Goal: Transaction & Acquisition: Download file/media

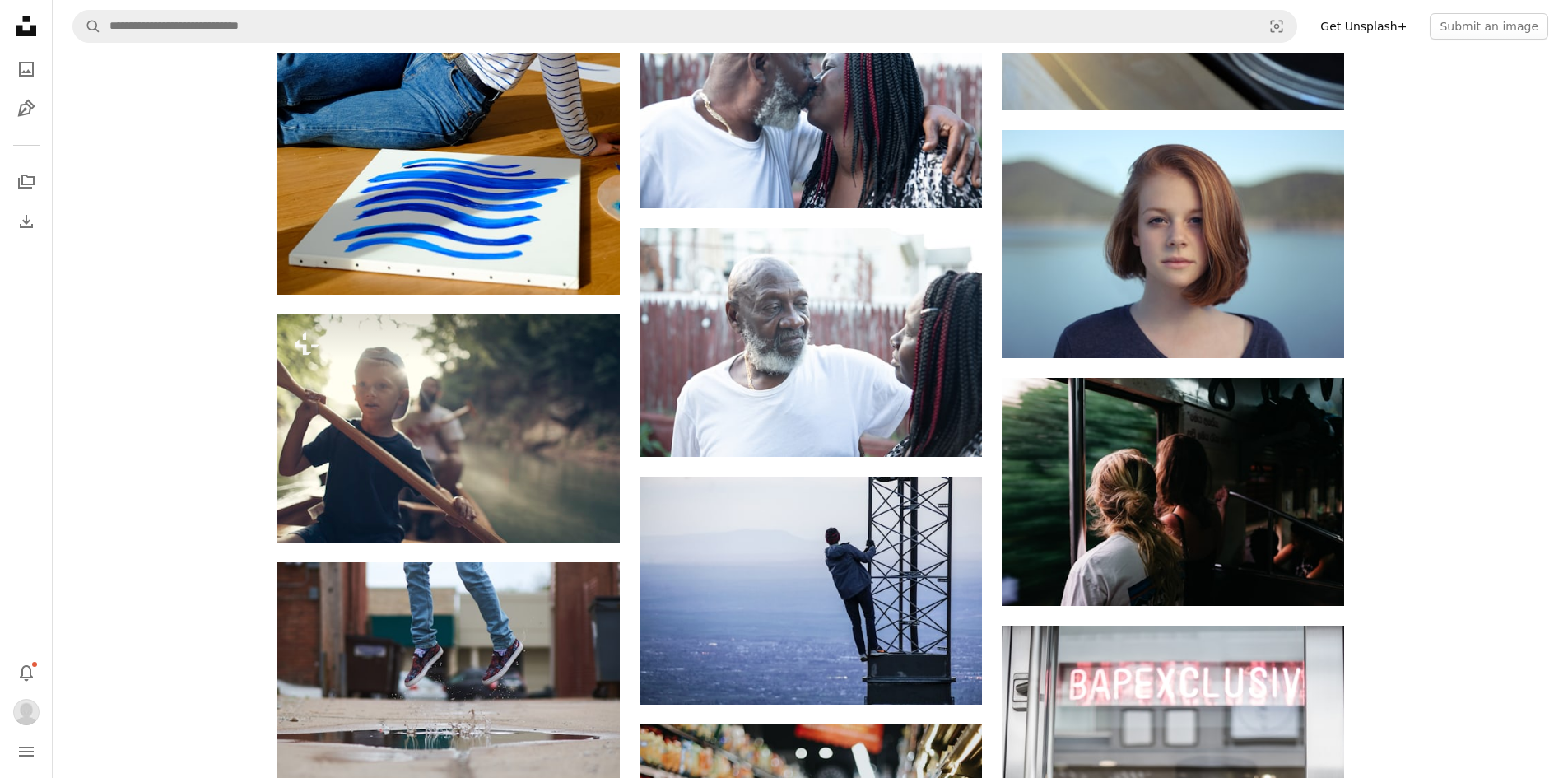
scroll to position [18052, 0]
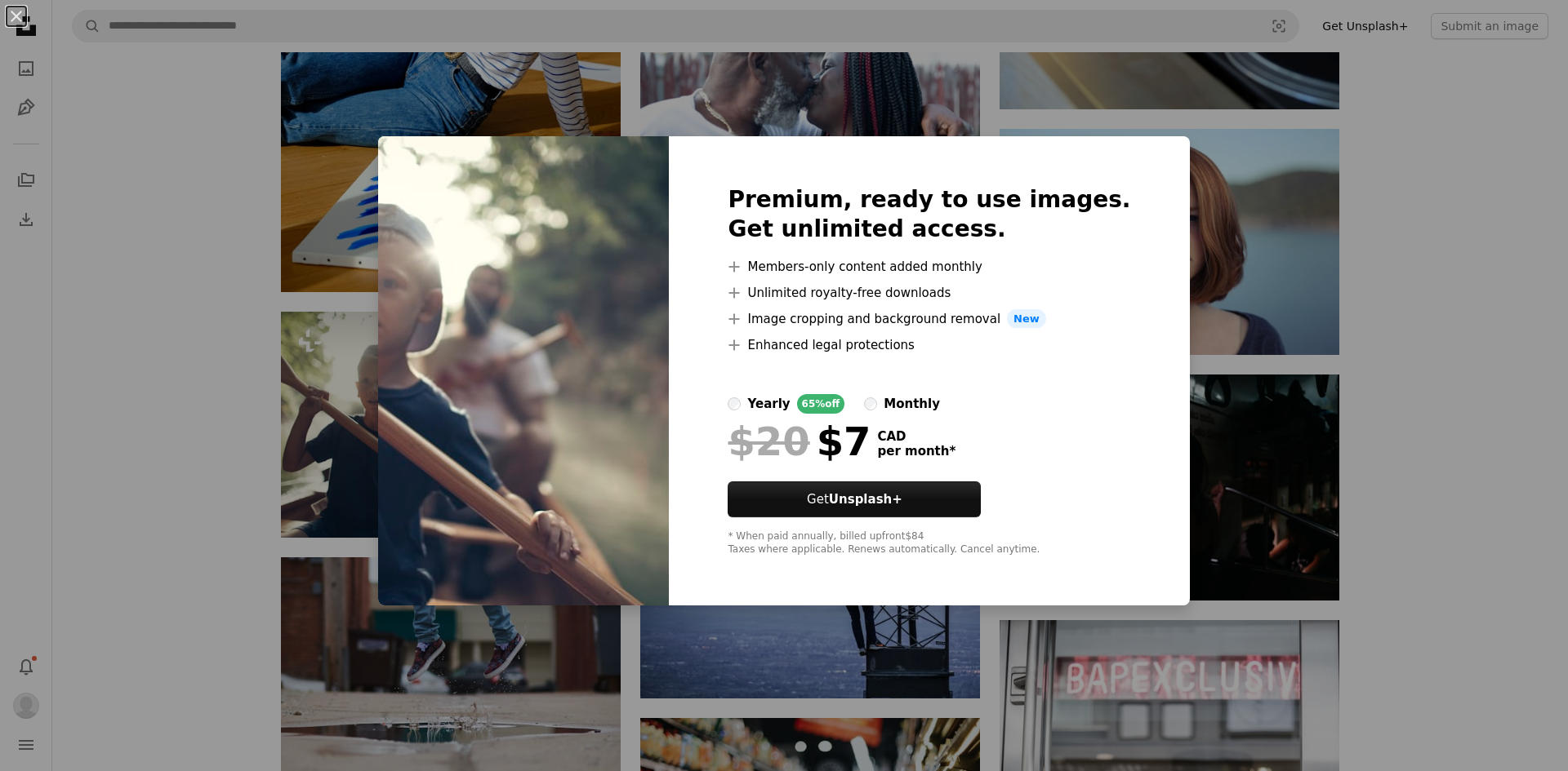
click at [1441, 294] on div "An X shape Premium, ready to use images. Get unlimited access. A plus sign Memb…" at bounding box center [784, 385] width 1568 height 771
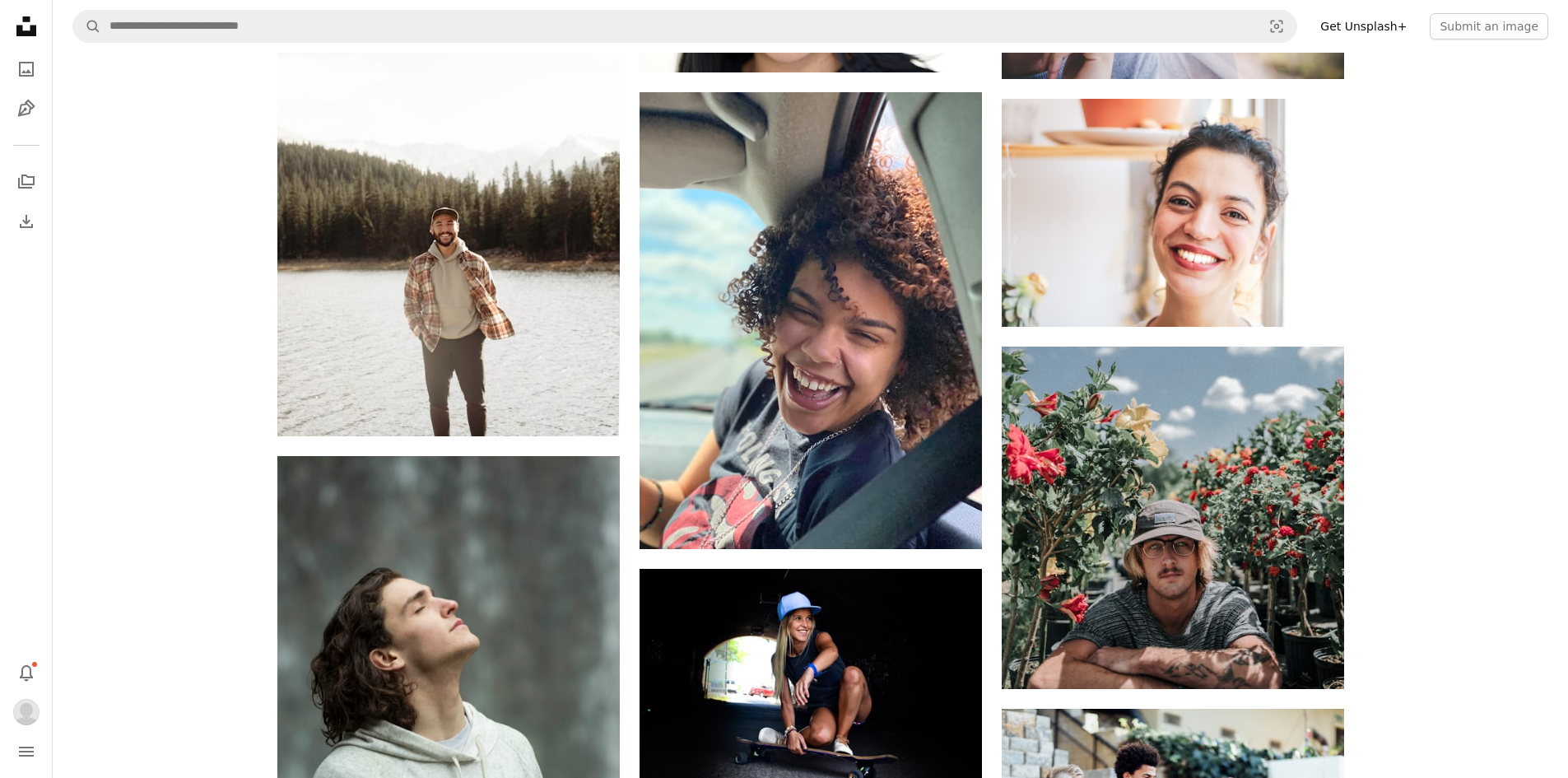
scroll to position [24864, 0]
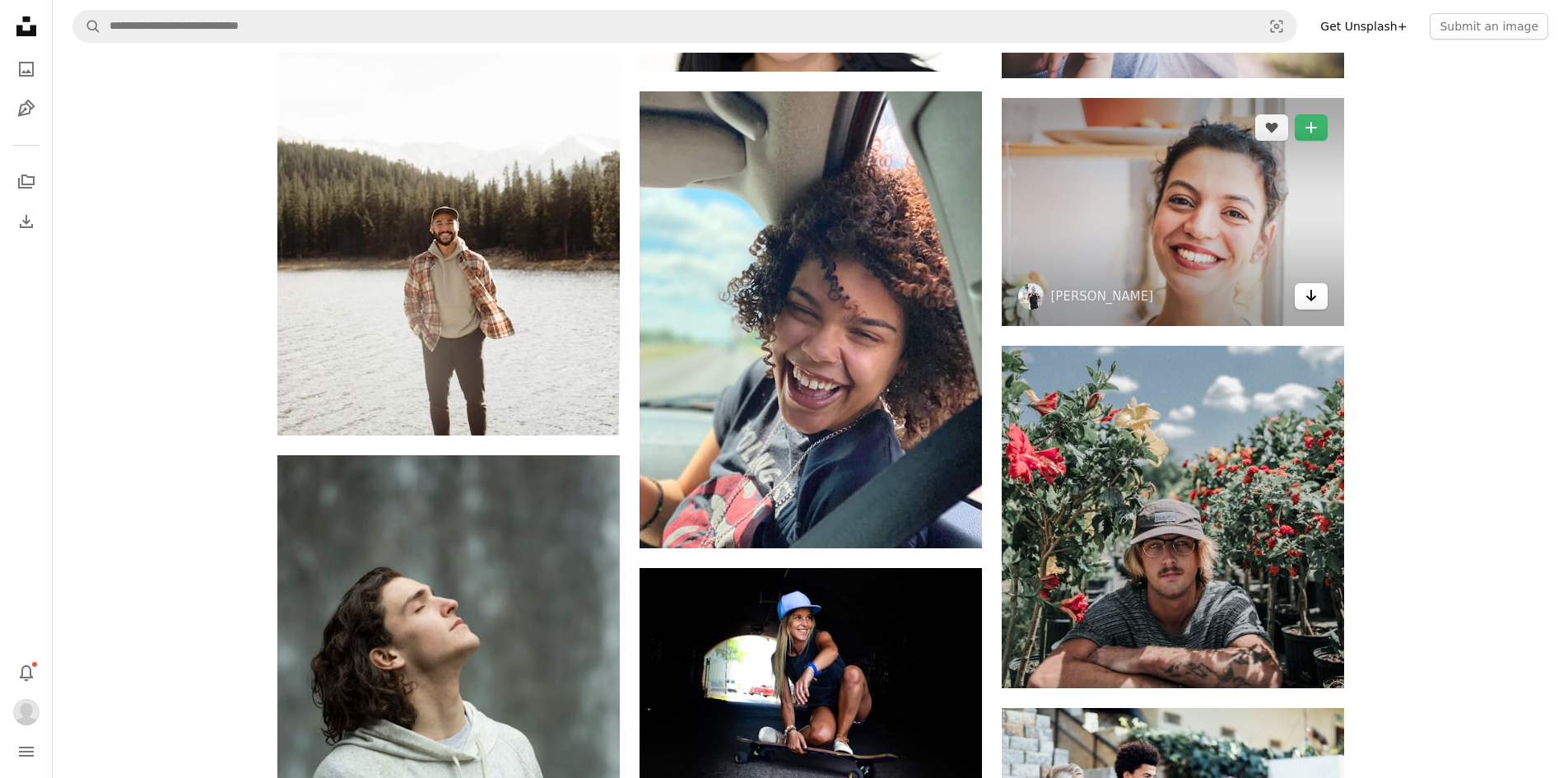
click at [1310, 294] on icon "Arrow pointing down" at bounding box center [1311, 296] width 14 height 20
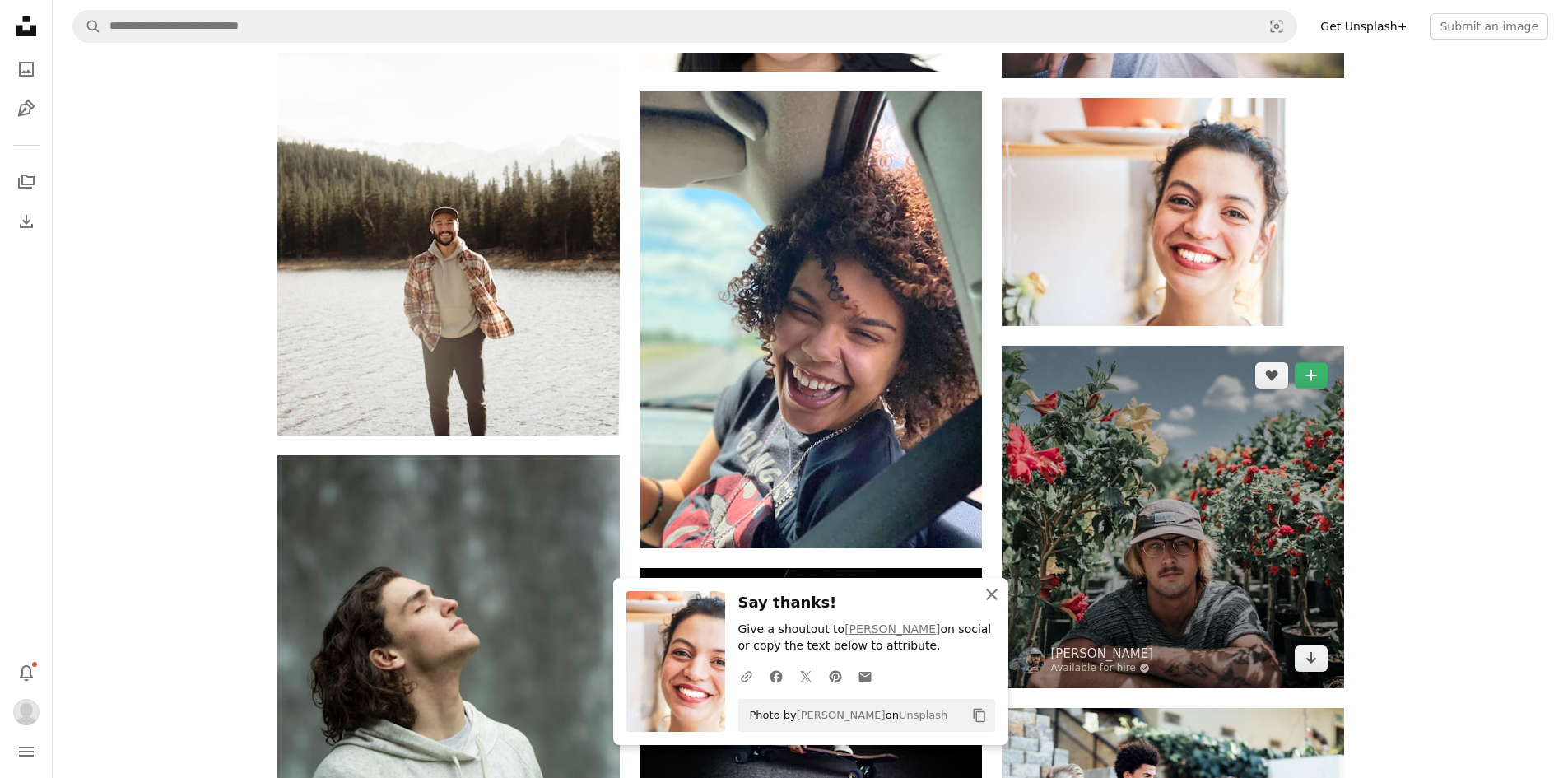
drag, startPoint x: 992, startPoint y: 594, endPoint x: 1004, endPoint y: 560, distance: 36.1
click at [992, 594] on icon "button" at bounding box center [991, 594] width 12 height 12
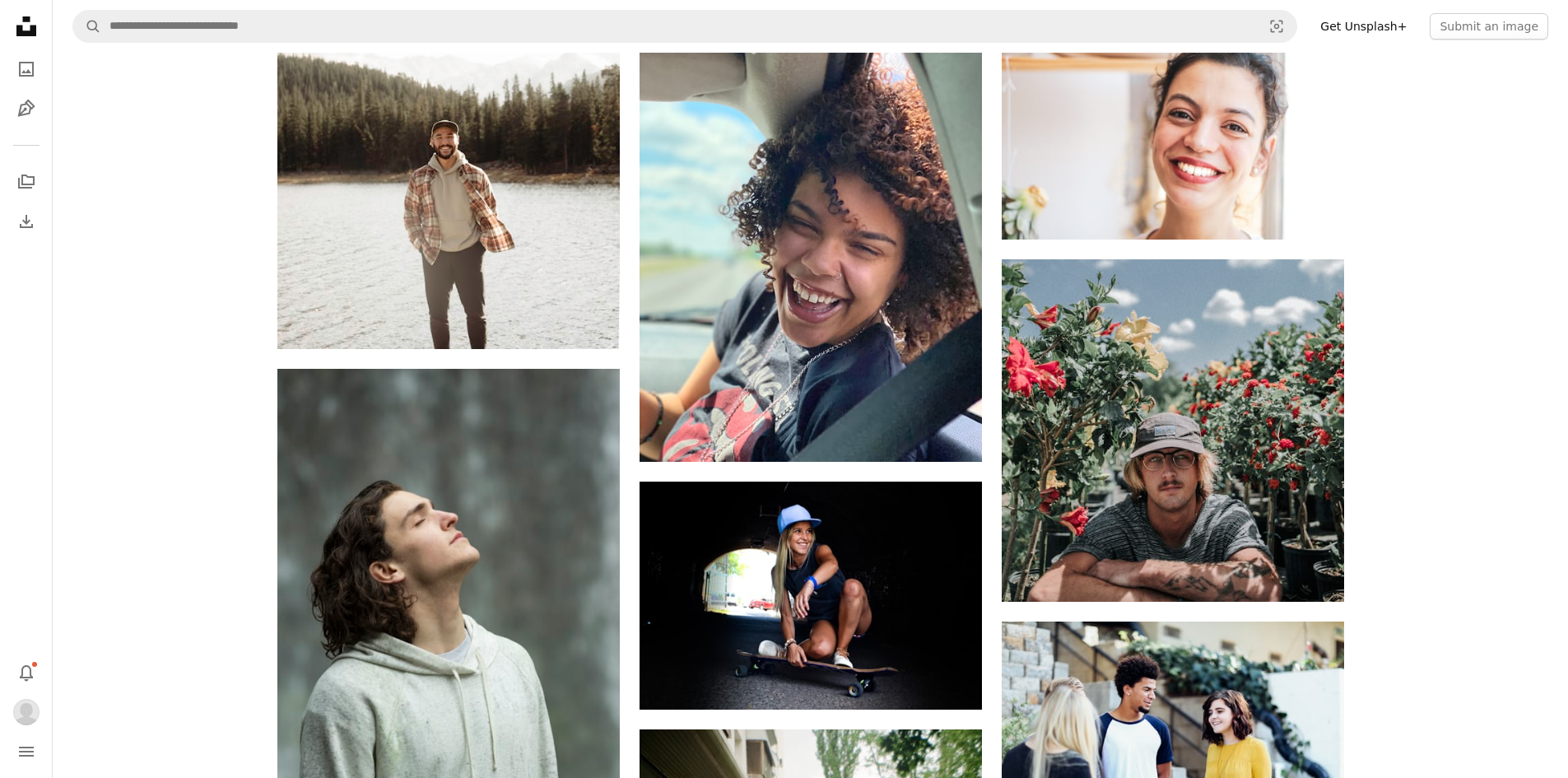
scroll to position [24950, 0]
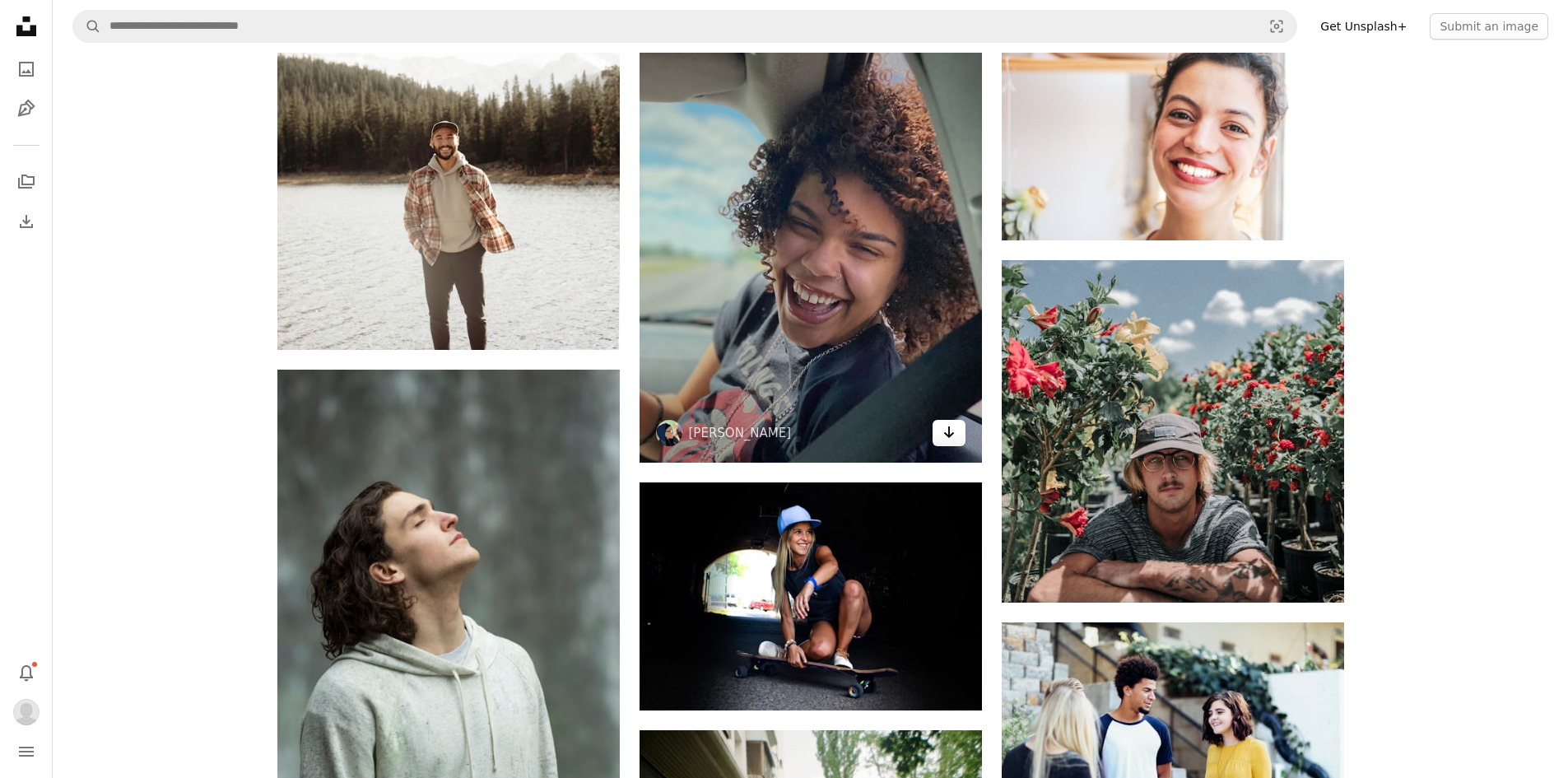
click at [947, 436] on icon "Download" at bounding box center [949, 432] width 11 height 12
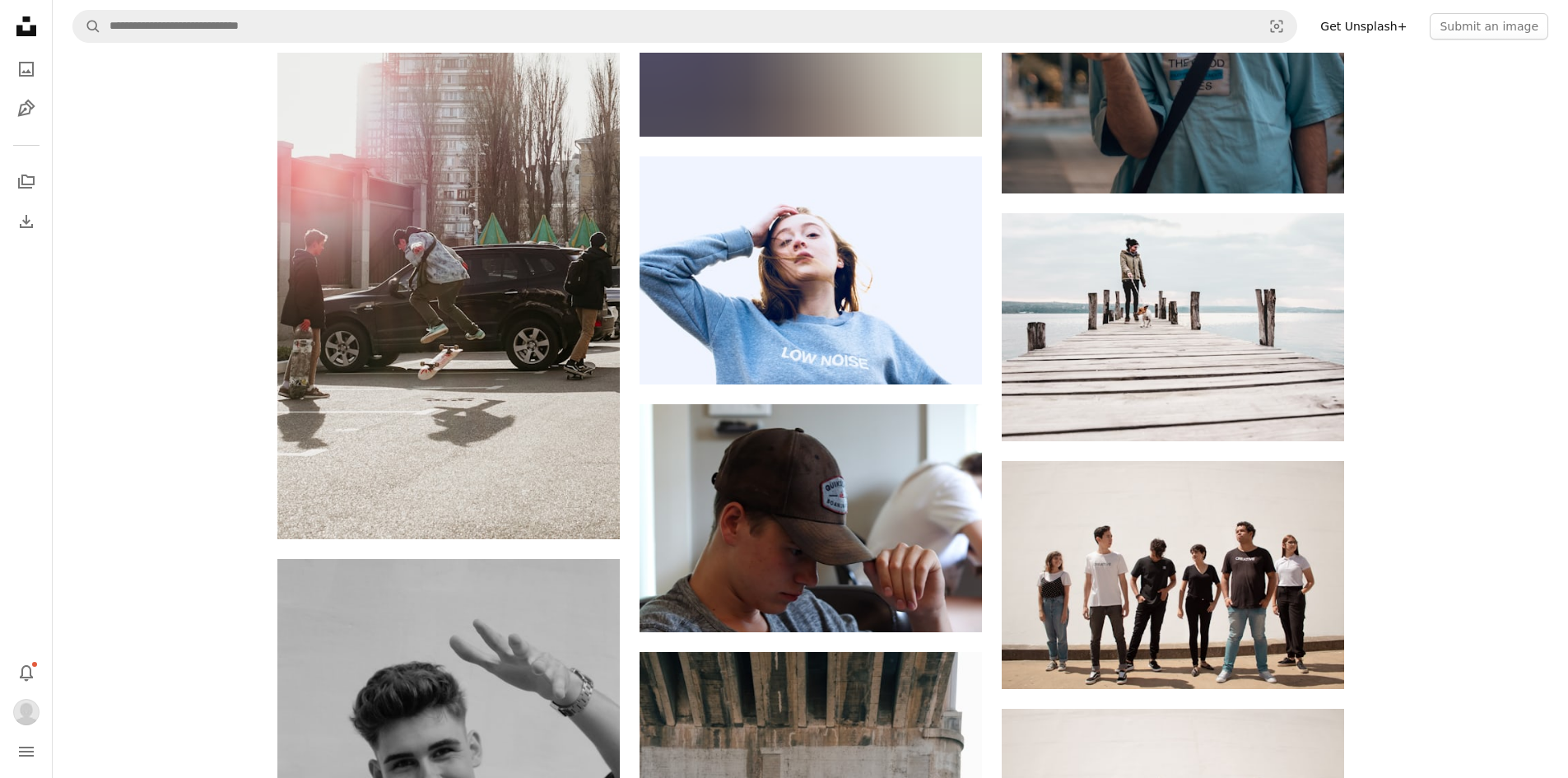
scroll to position [29589, 0]
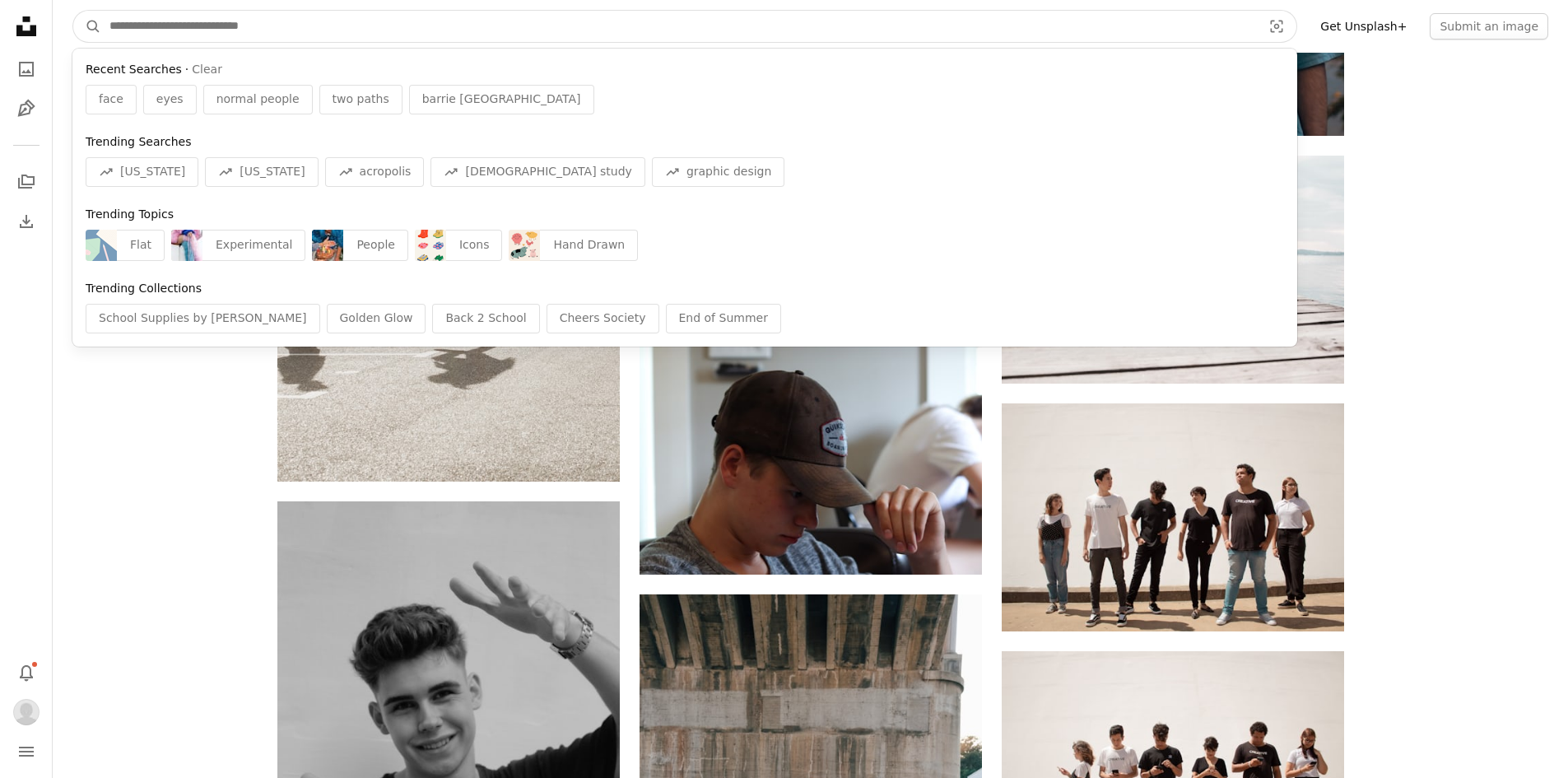
click at [512, 20] on input "Find visuals sitewide" at bounding box center [679, 26] width 1156 height 32
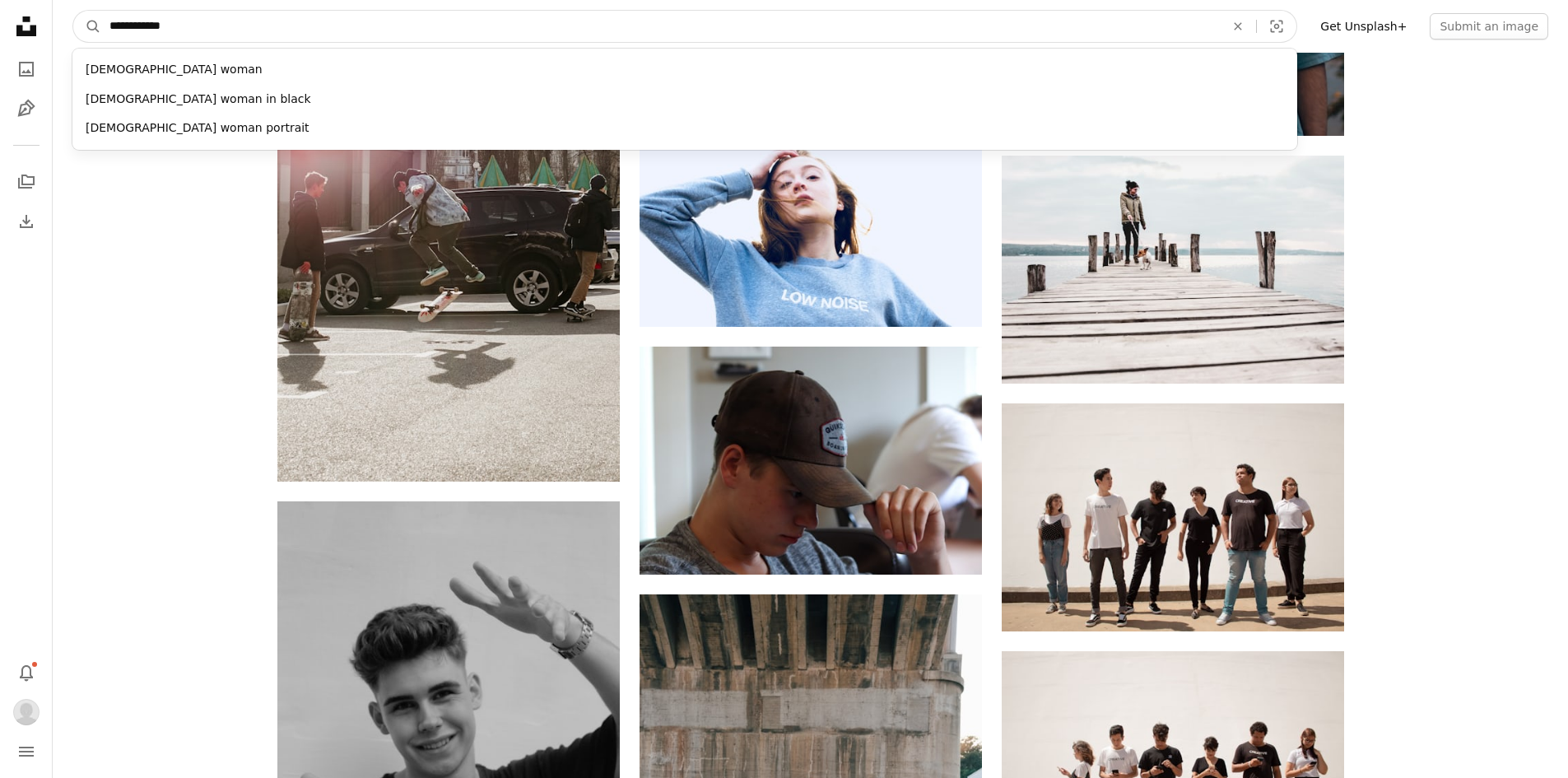
type input "**********"
click at [73, 11] on button "A magnifying glass" at bounding box center [87, 26] width 28 height 32
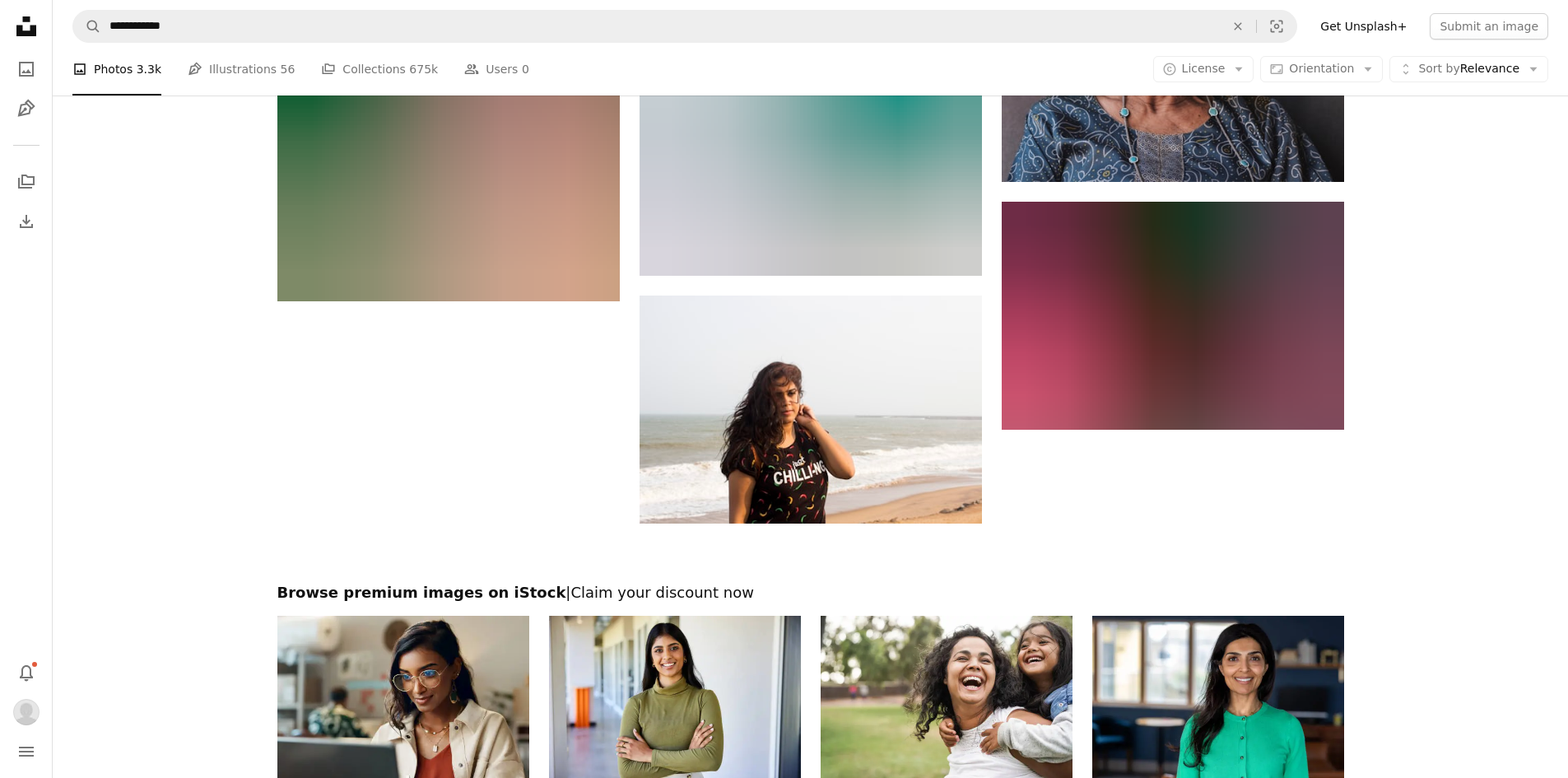
scroll to position [2986, 0]
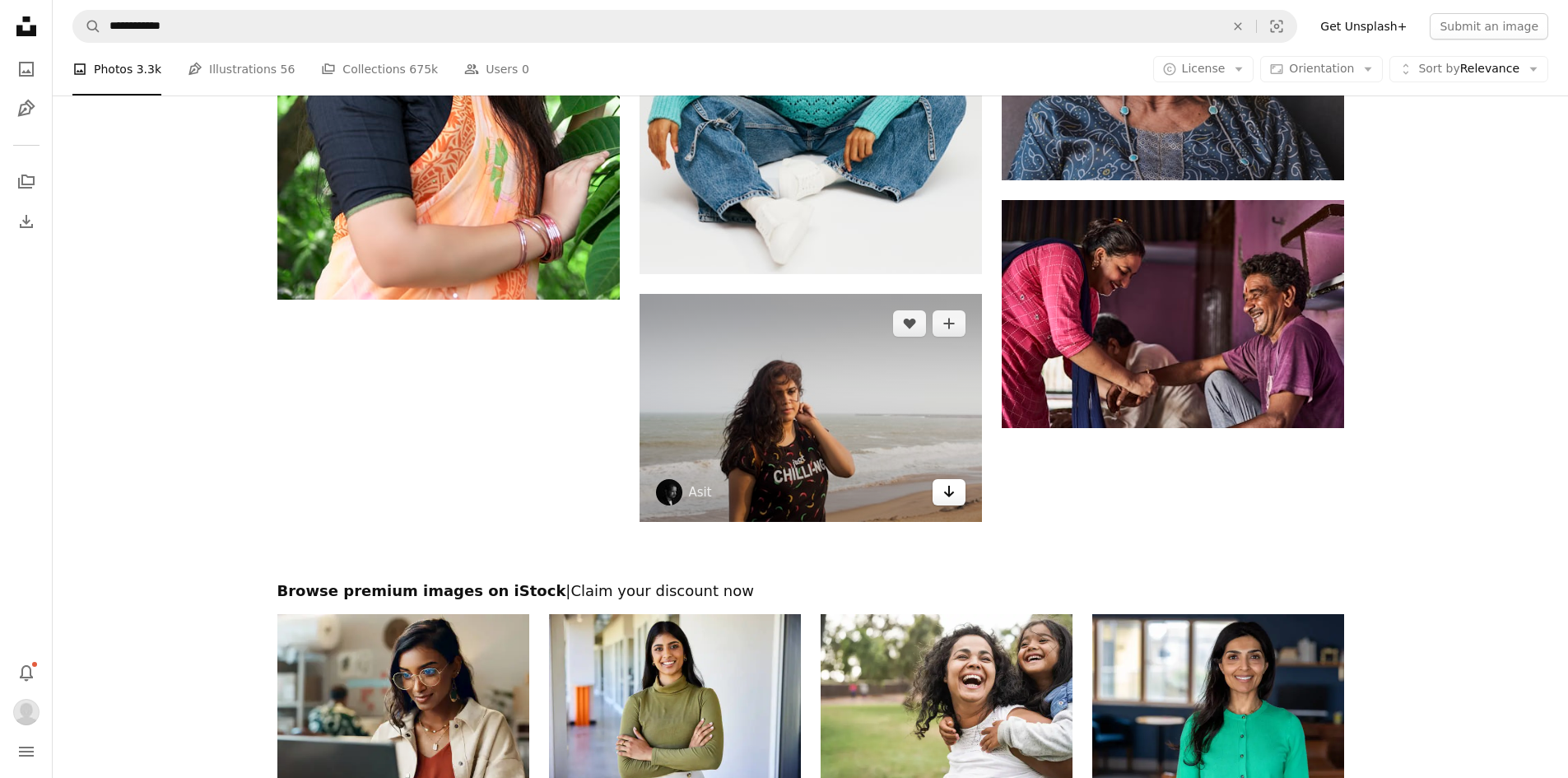
click at [955, 495] on icon "Arrow pointing down" at bounding box center [949, 492] width 14 height 20
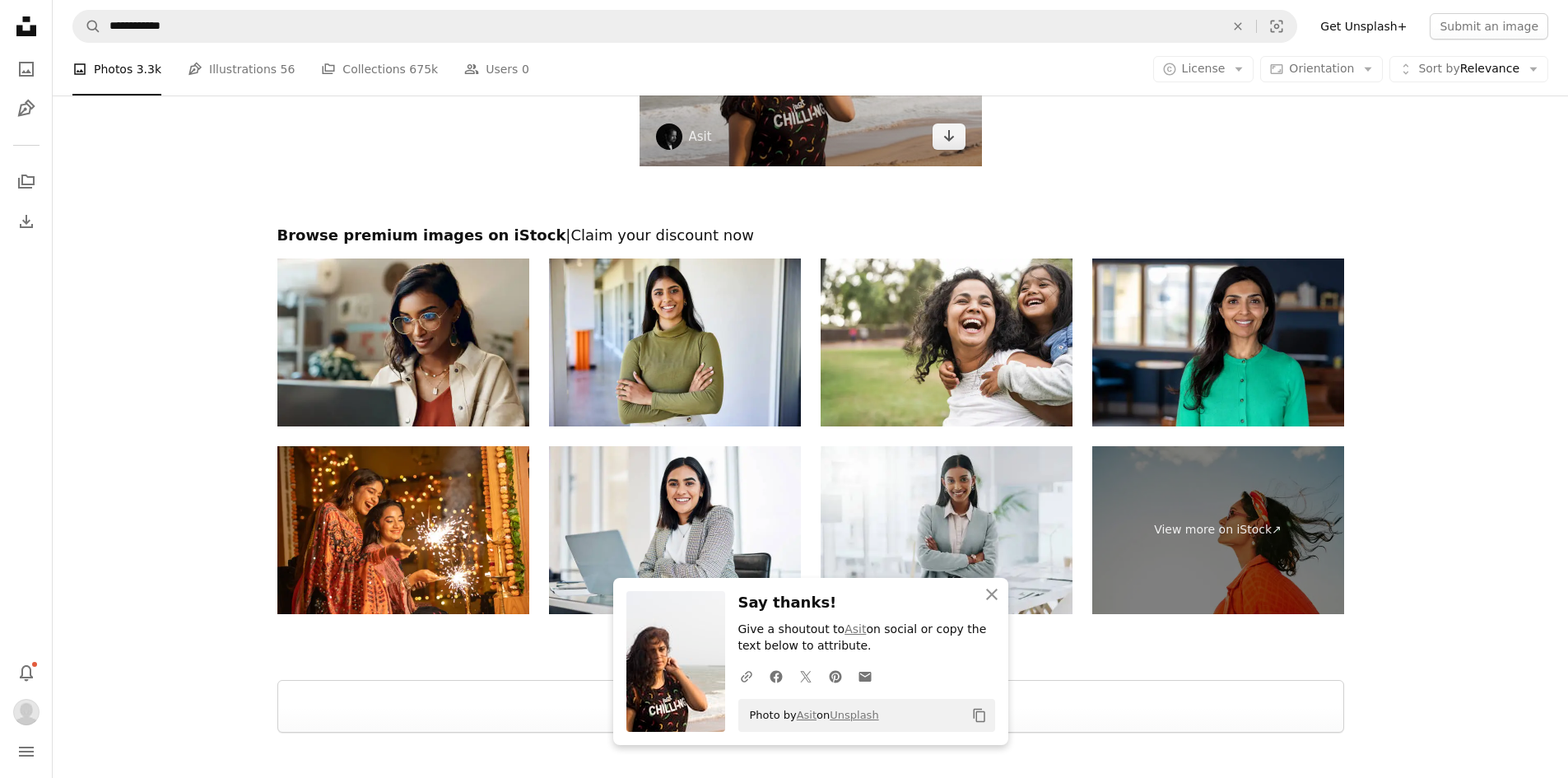
scroll to position [3485, 0]
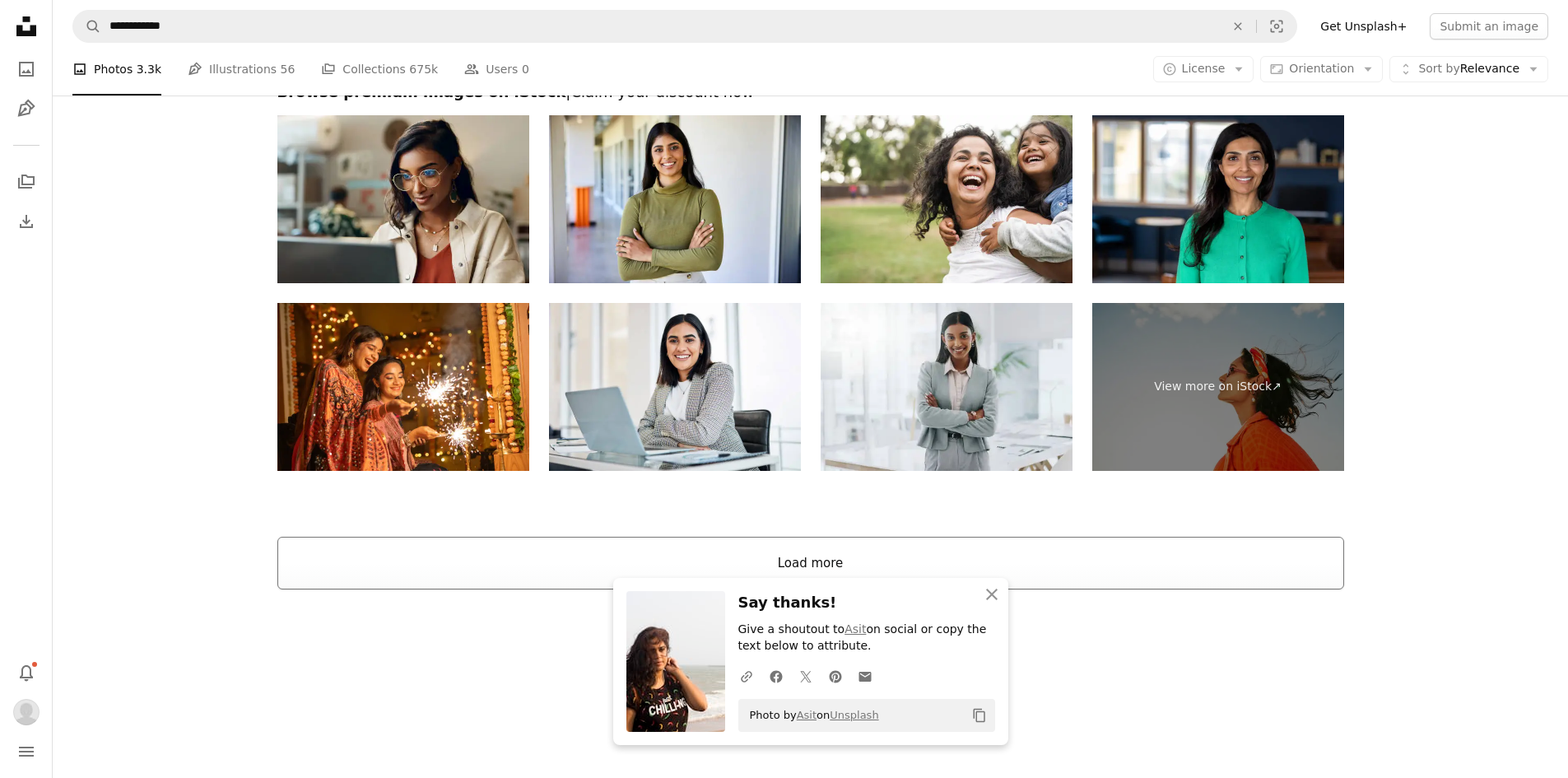
click at [1057, 567] on button "Load more" at bounding box center [810, 563] width 1066 height 53
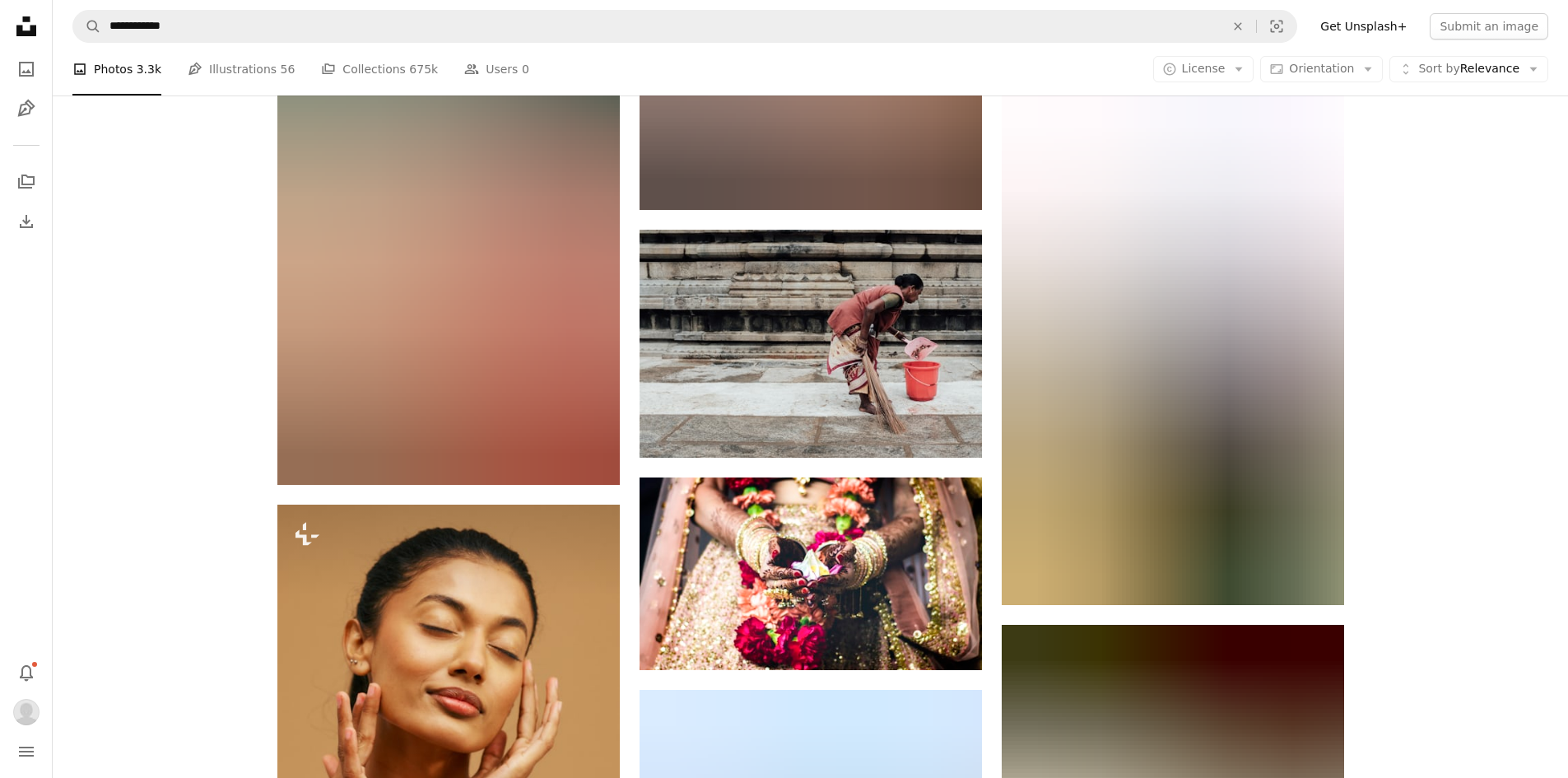
scroll to position [28213, 0]
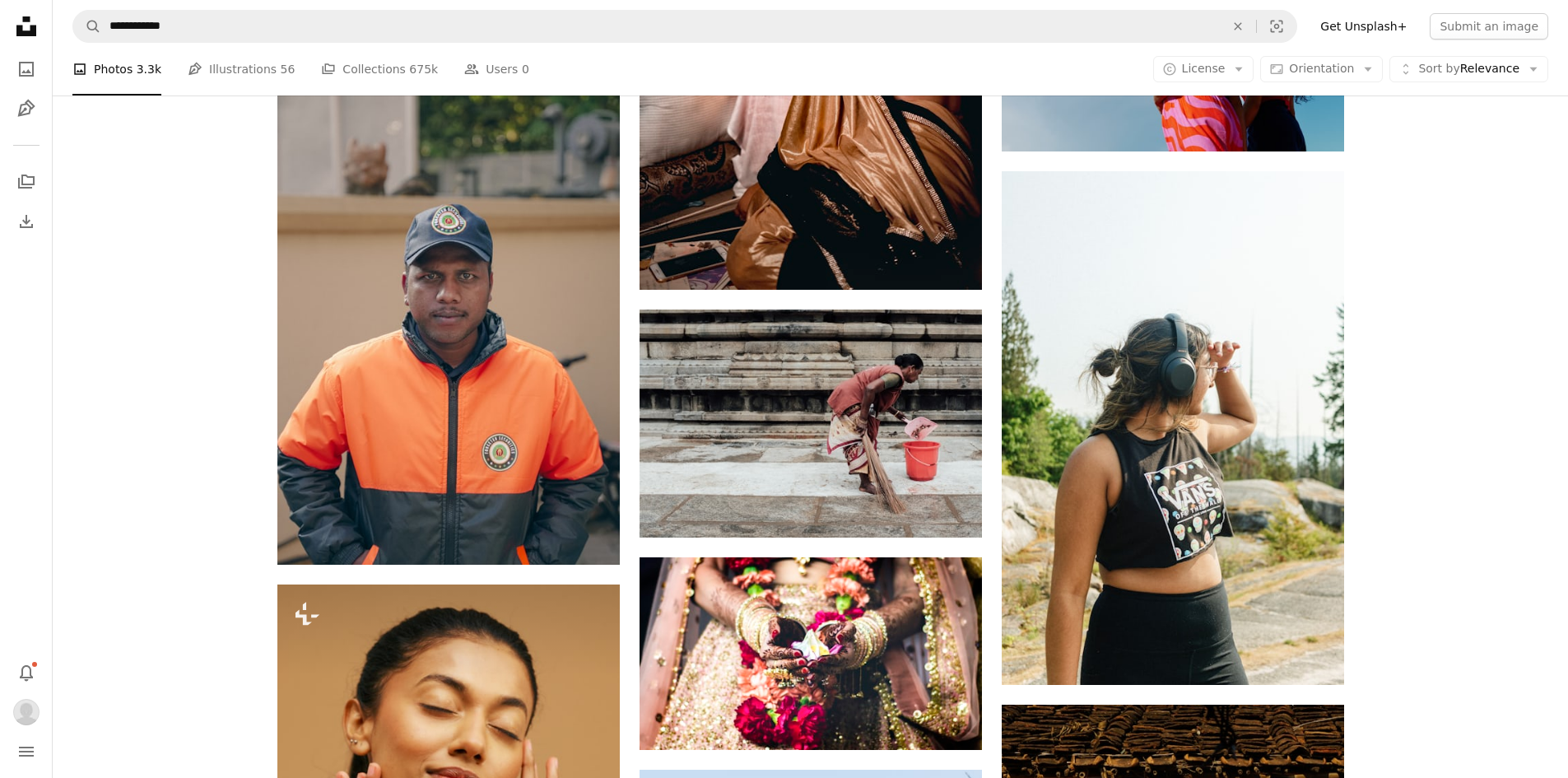
scroll to position [28128, 0]
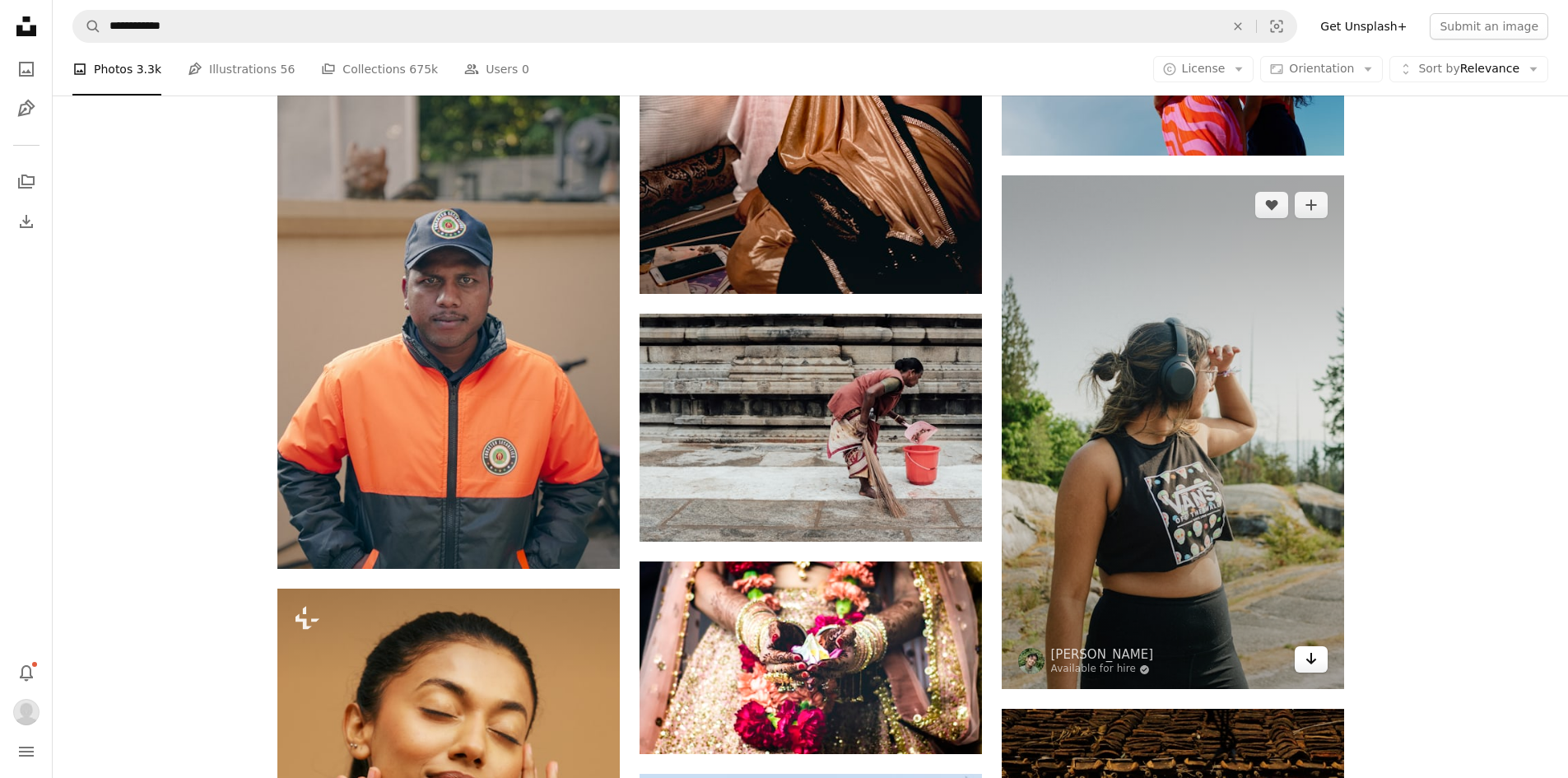
click at [1315, 663] on icon "Arrow pointing down" at bounding box center [1311, 659] width 14 height 20
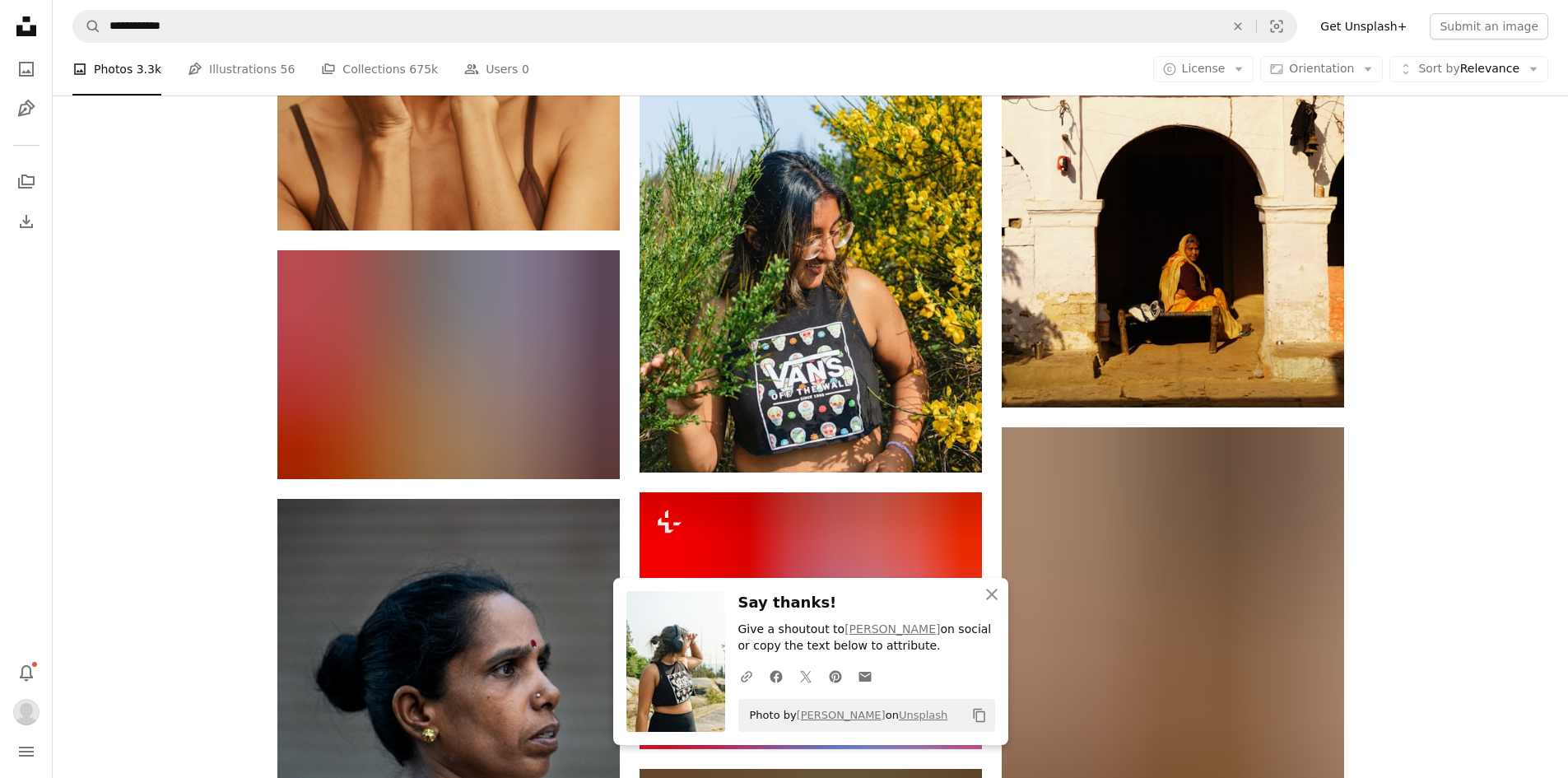
scroll to position [28944, 0]
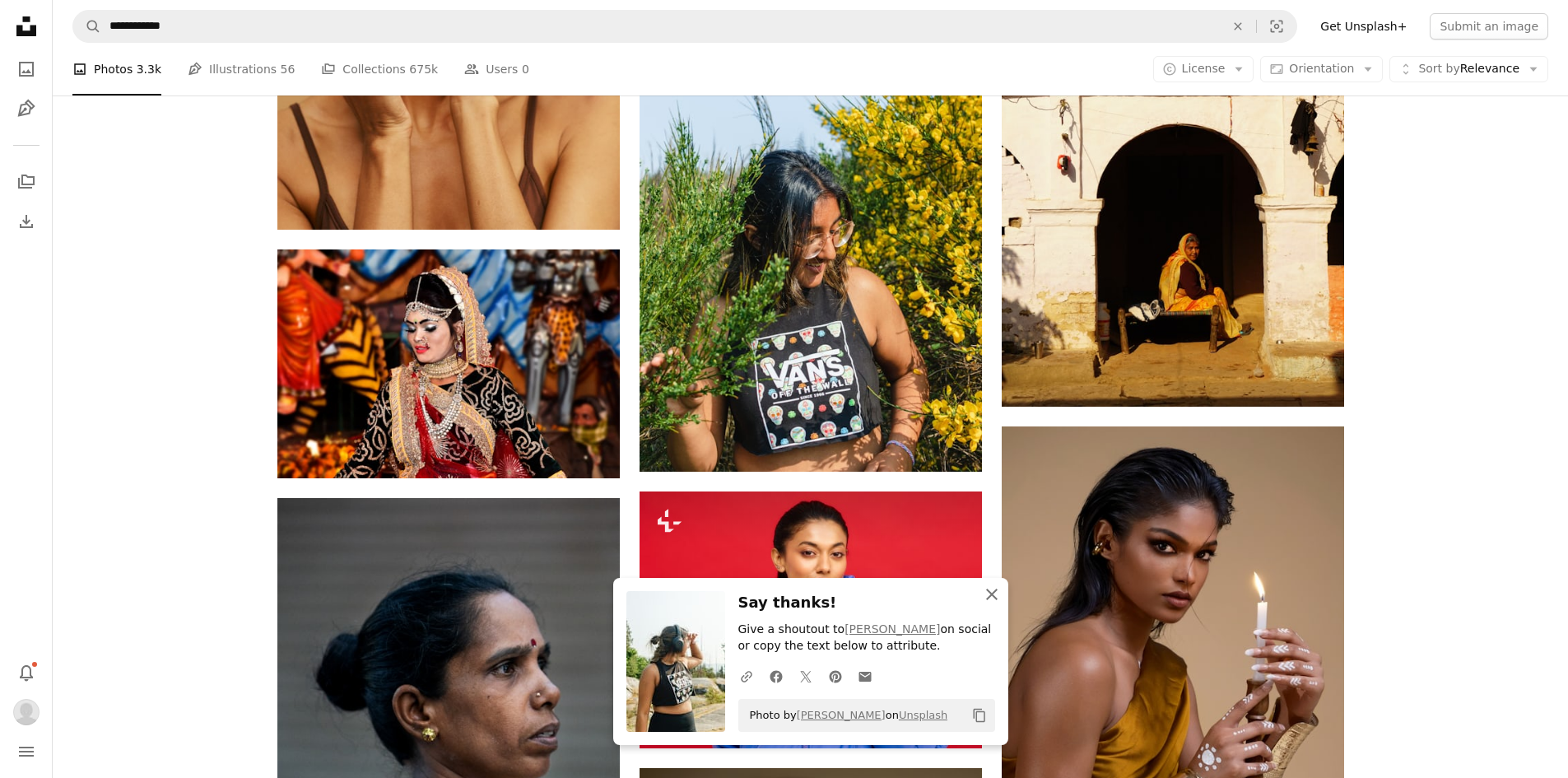
drag, startPoint x: 991, startPoint y: 593, endPoint x: 1176, endPoint y: 413, distance: 258.1
click at [991, 593] on icon "button" at bounding box center [991, 594] width 12 height 12
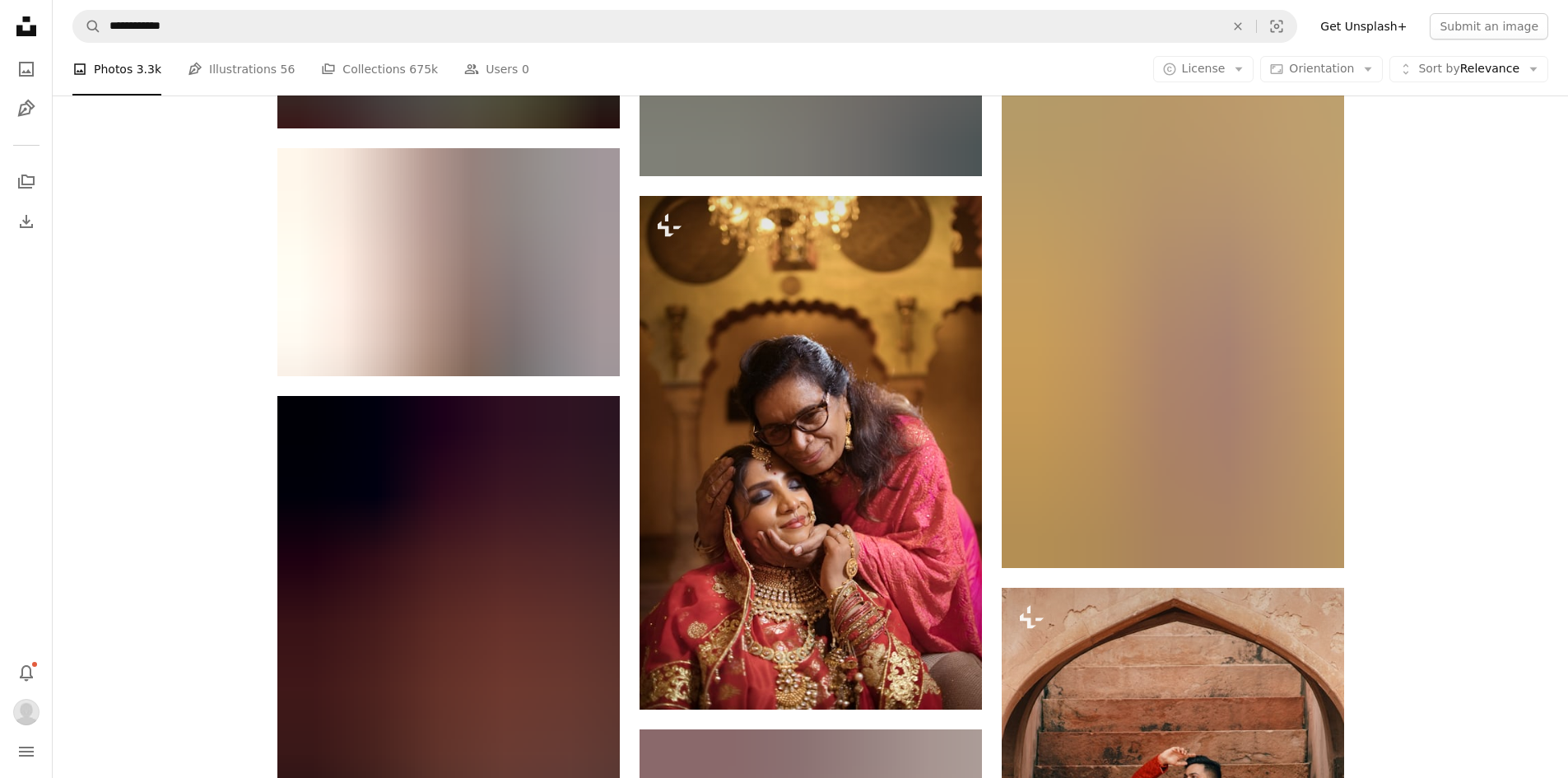
scroll to position [44466, 0]
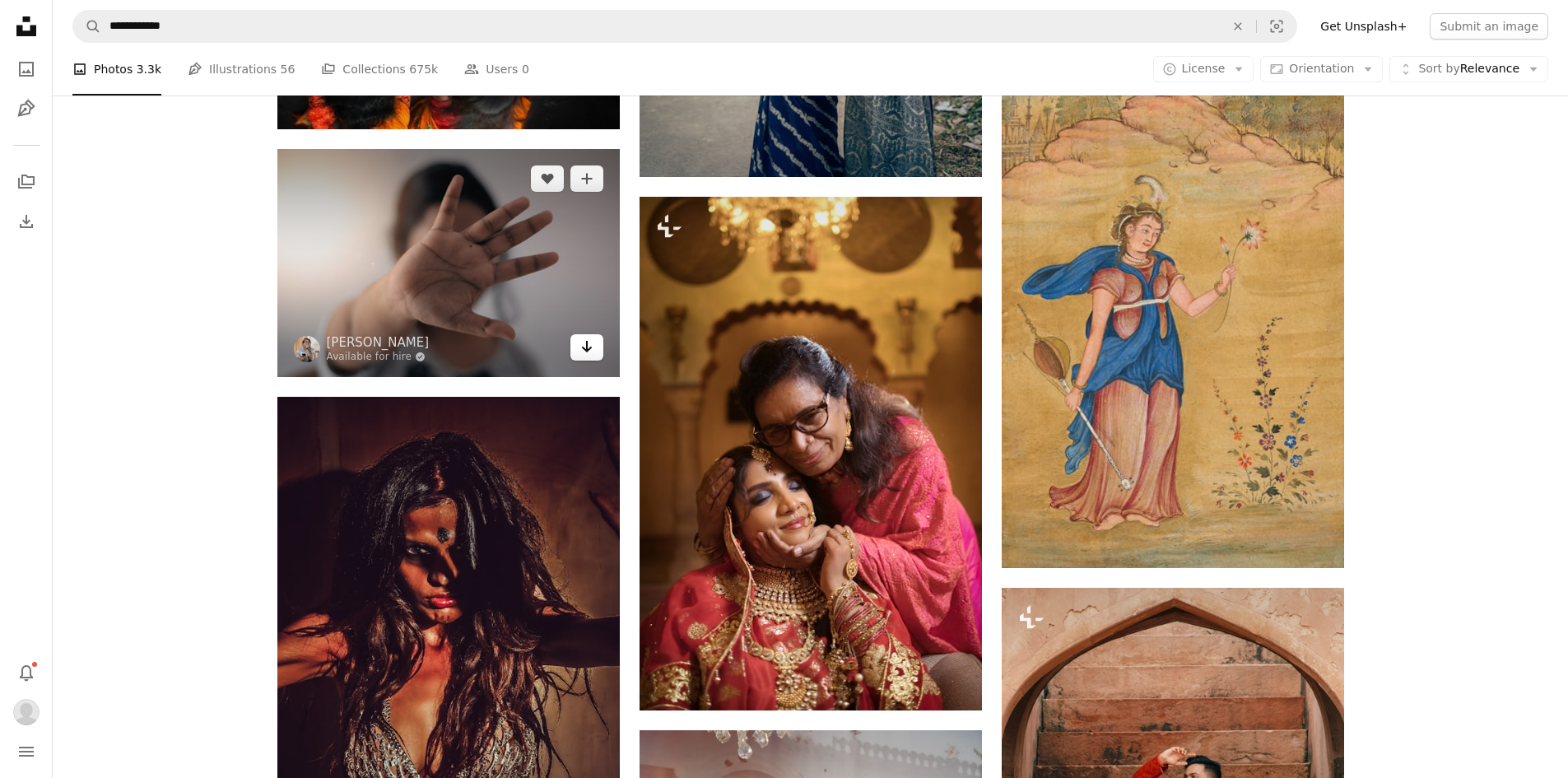
click at [588, 350] on icon "Arrow pointing down" at bounding box center [587, 347] width 14 height 20
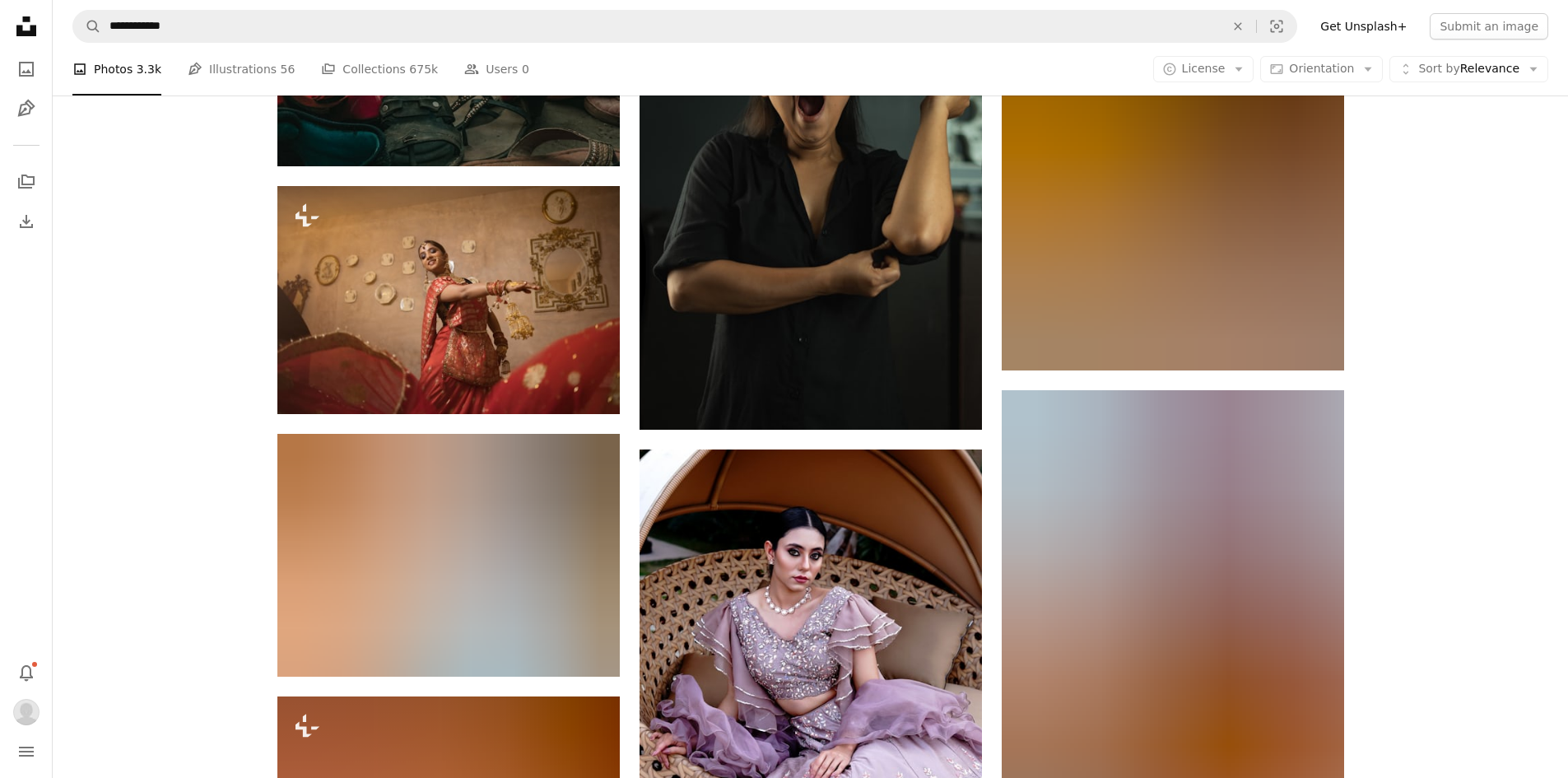
scroll to position [51922, 0]
